Goal: Check status: Check status

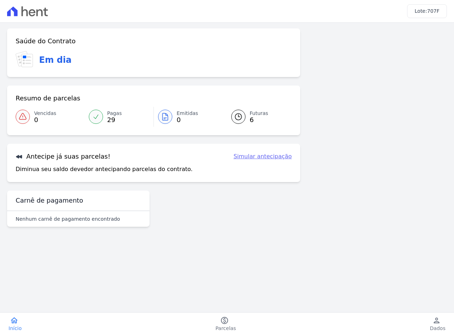
click at [229, 284] on main "Confirme os seus contatos Email [PERSON_NAME][EMAIL_ADDRESS][DOMAIN_NAME] Phone…" at bounding box center [227, 159] width 454 height 273
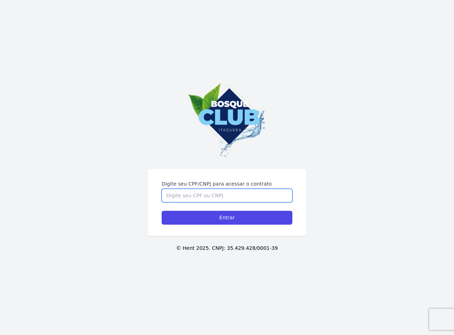
click at [182, 196] on input "Digite seu CPF/CNPJ para acessar o contrato" at bounding box center [227, 195] width 131 height 13
type input "37474363828"
click at [162, 211] on input "Entrar" at bounding box center [227, 218] width 131 height 14
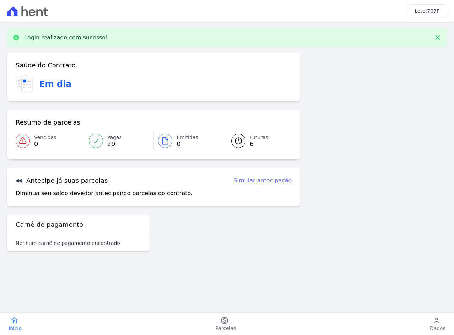
click at [104, 140] on link "Pagas 29" at bounding box center [118, 141] width 69 height 20
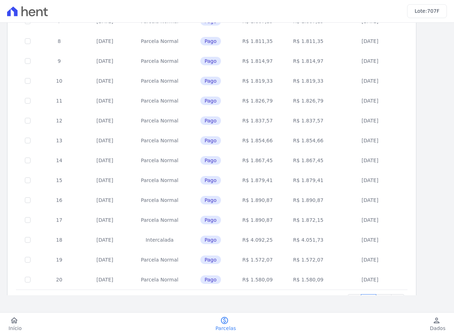
scroll to position [235, 0]
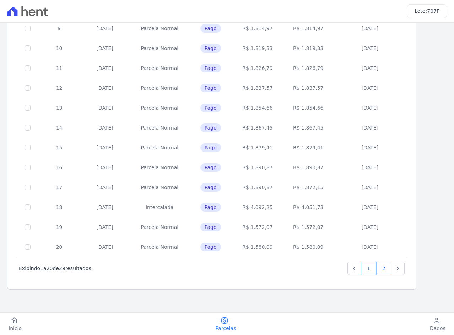
click at [387, 266] on link "2" at bounding box center [383, 268] width 15 height 13
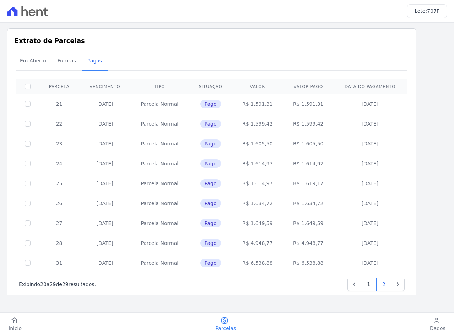
scroll to position [16, 0]
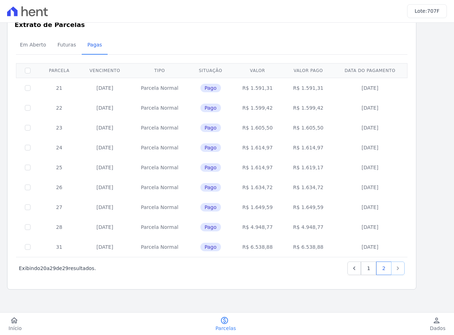
click at [398, 272] on link "Next" at bounding box center [397, 268] width 13 height 13
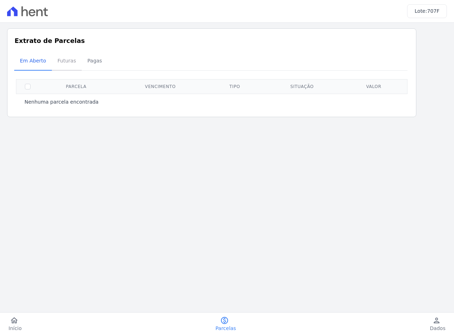
click at [65, 61] on span "Futuras" at bounding box center [66, 61] width 27 height 14
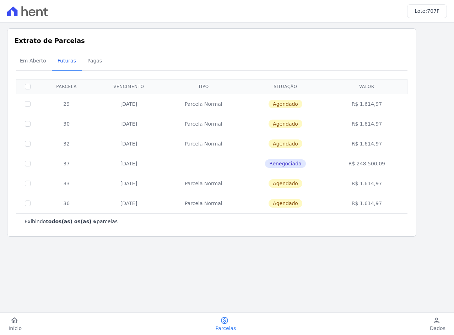
click at [286, 108] on td "Agendado" at bounding box center [285, 104] width 84 height 20
drag, startPoint x: 287, startPoint y: 108, endPoint x: 248, endPoint y: 116, distance: 39.2
click at [249, 116] on td "Agendado" at bounding box center [285, 124] width 84 height 20
click at [383, 184] on td "R$ 1.614,97" at bounding box center [366, 184] width 78 height 20
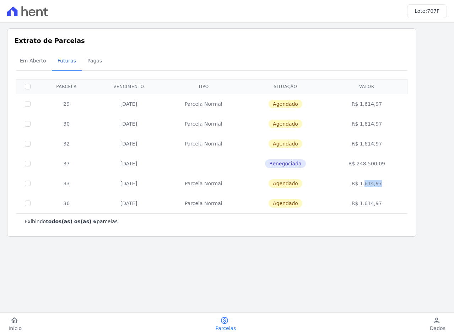
click at [383, 184] on td "R$ 1.614,97" at bounding box center [366, 184] width 78 height 20
click at [128, 222] on div "Exibindo todos(as) os(as) 6 parcelas" at bounding box center [211, 221] width 374 height 7
click at [127, 222] on div "Exibindo todos(as) os(as) 6 parcelas" at bounding box center [211, 221] width 374 height 7
click at [227, 316] on icon "paid" at bounding box center [224, 320] width 9 height 9
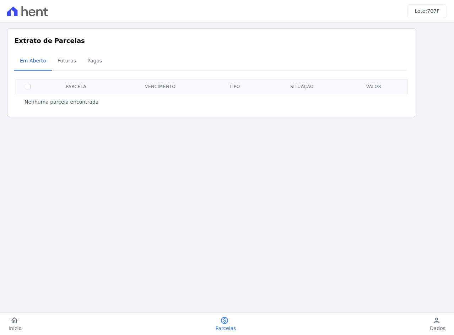
click at [17, 13] on icon at bounding box center [12, 11] width 10 height 10
click at [46, 14] on icon at bounding box center [45, 11] width 5 height 9
click at [431, 6] on div "Lote: 707F" at bounding box center [427, 11] width 40 height 14
